Goal: Find contact information: Find contact information

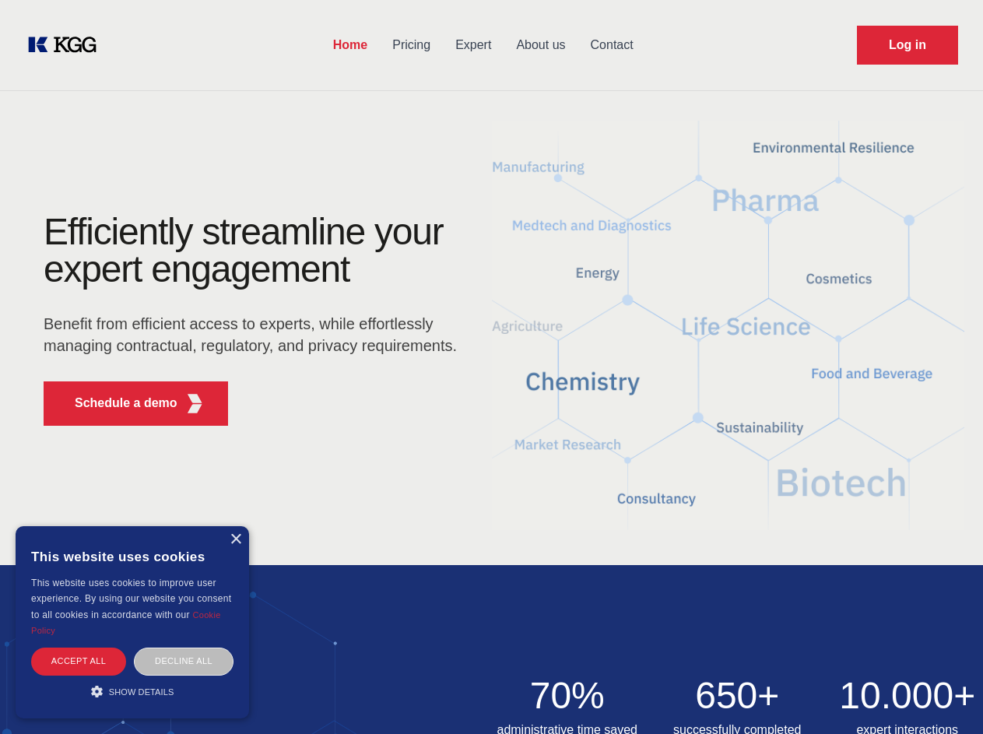
click at [491, 367] on div "Efficiently streamline your expert engagement Benefit from efficient access to …" at bounding box center [255, 325] width 473 height 225
click at [117, 403] on p "Schedule a demo" at bounding box center [126, 403] width 103 height 19
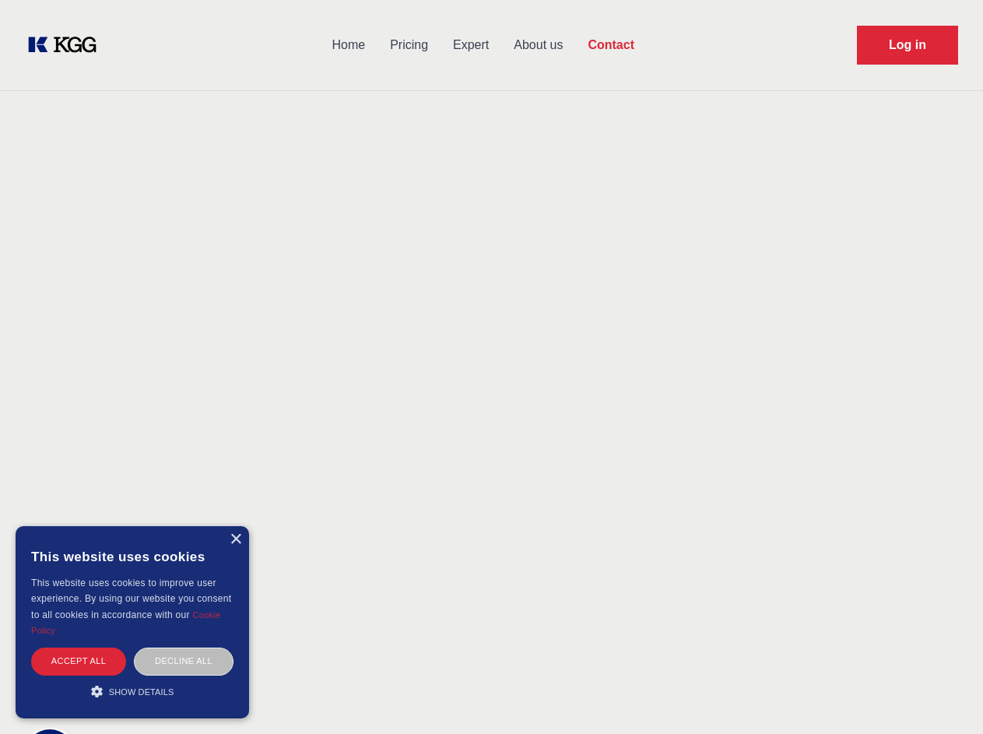
click at [235, 539] on div "× This website uses cookies This website uses cookies to improve user experienc…" at bounding box center [132, 622] width 233 height 192
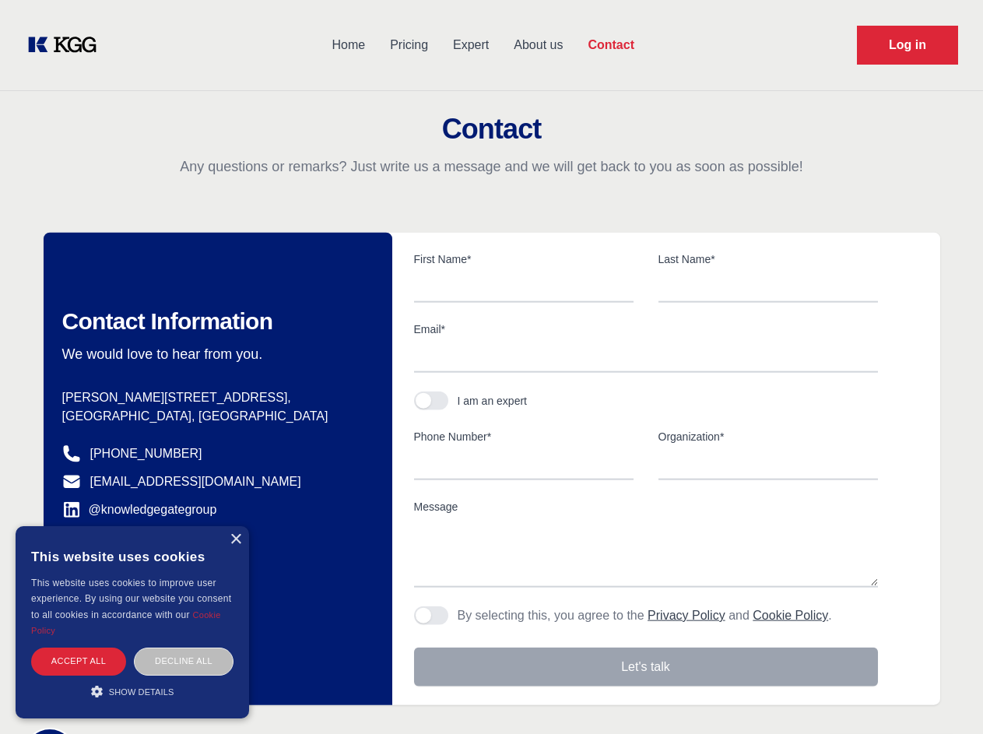
click at [79, 661] on div "Accept all" at bounding box center [78, 660] width 95 height 27
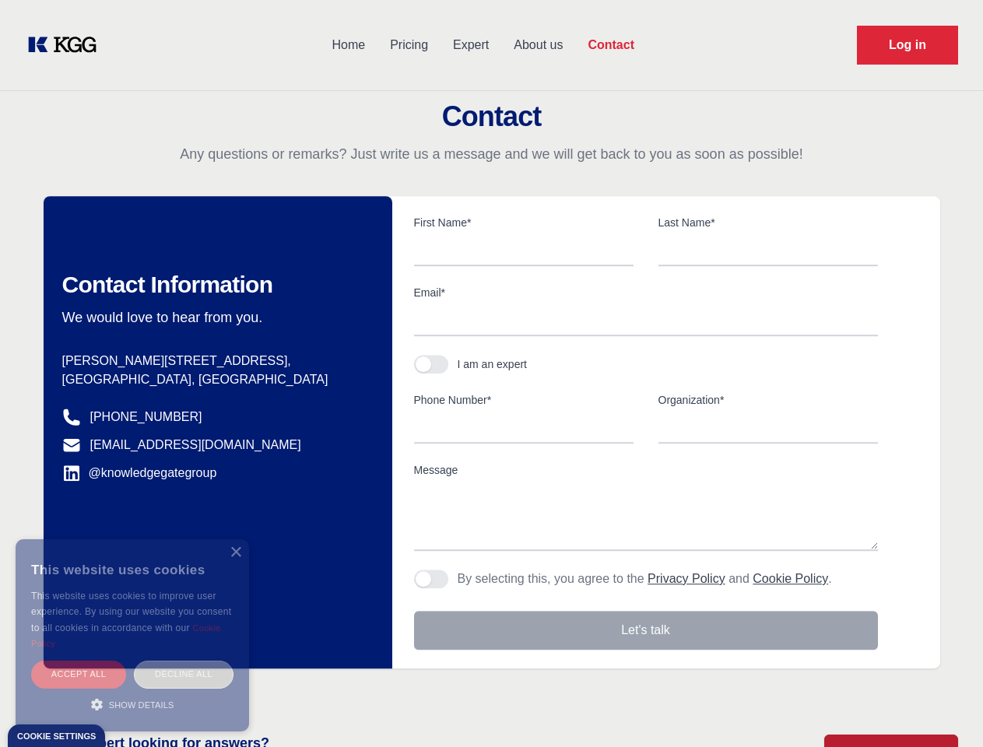
click at [184, 661] on div "Decline all" at bounding box center [184, 674] width 100 height 27
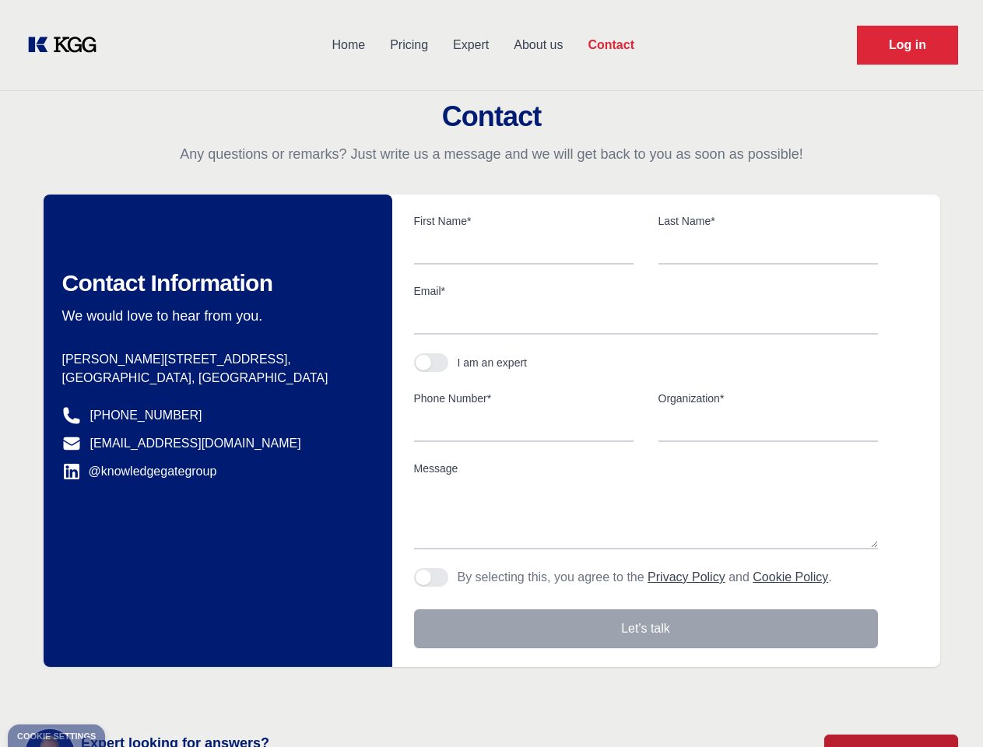
click at [132, 691] on main "Contact Any questions or remarks? Just write us a message and we will get back …" at bounding box center [491, 405] width 983 height 810
